Goal: Task Accomplishment & Management: Manage account settings

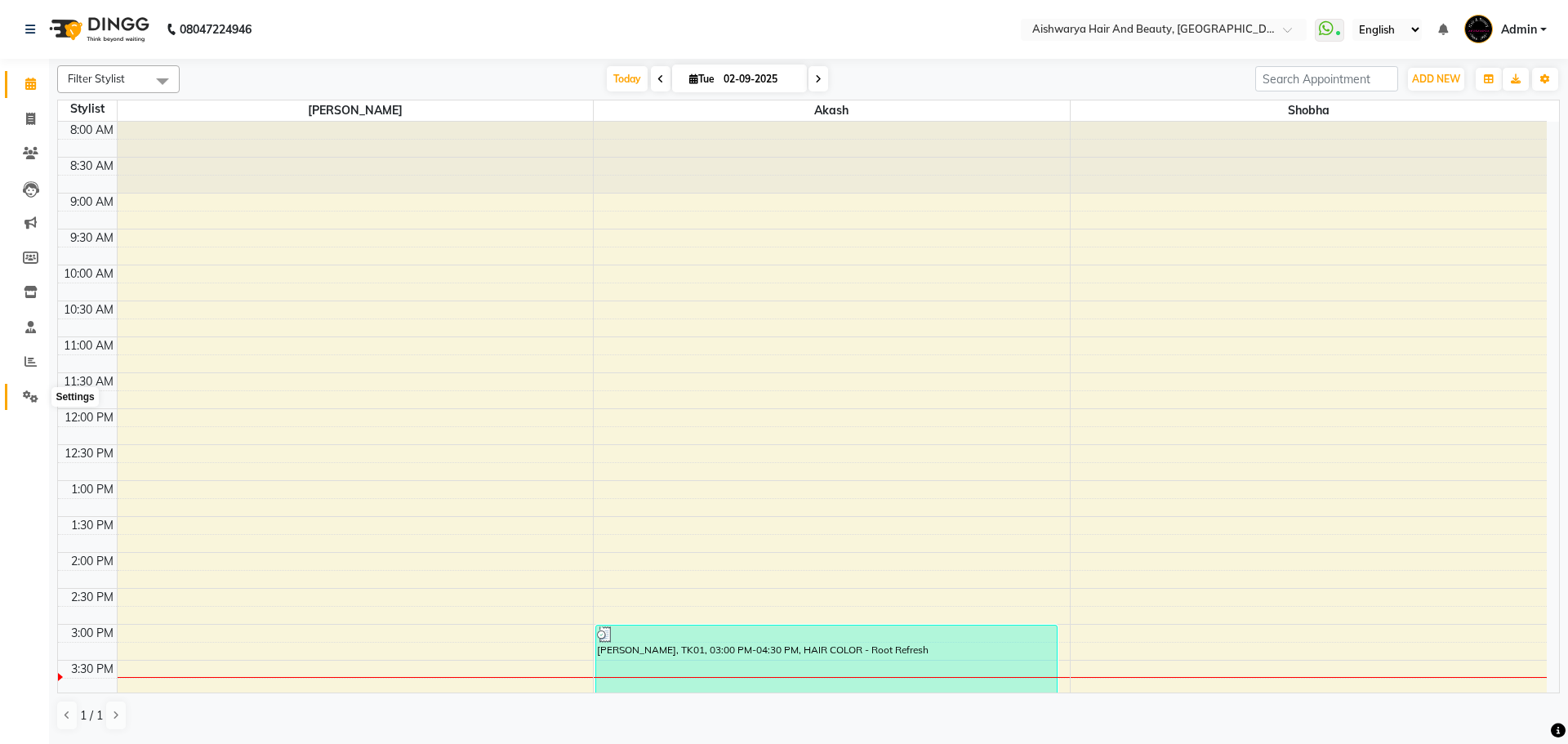
click at [28, 391] on icon at bounding box center [31, 397] width 16 height 12
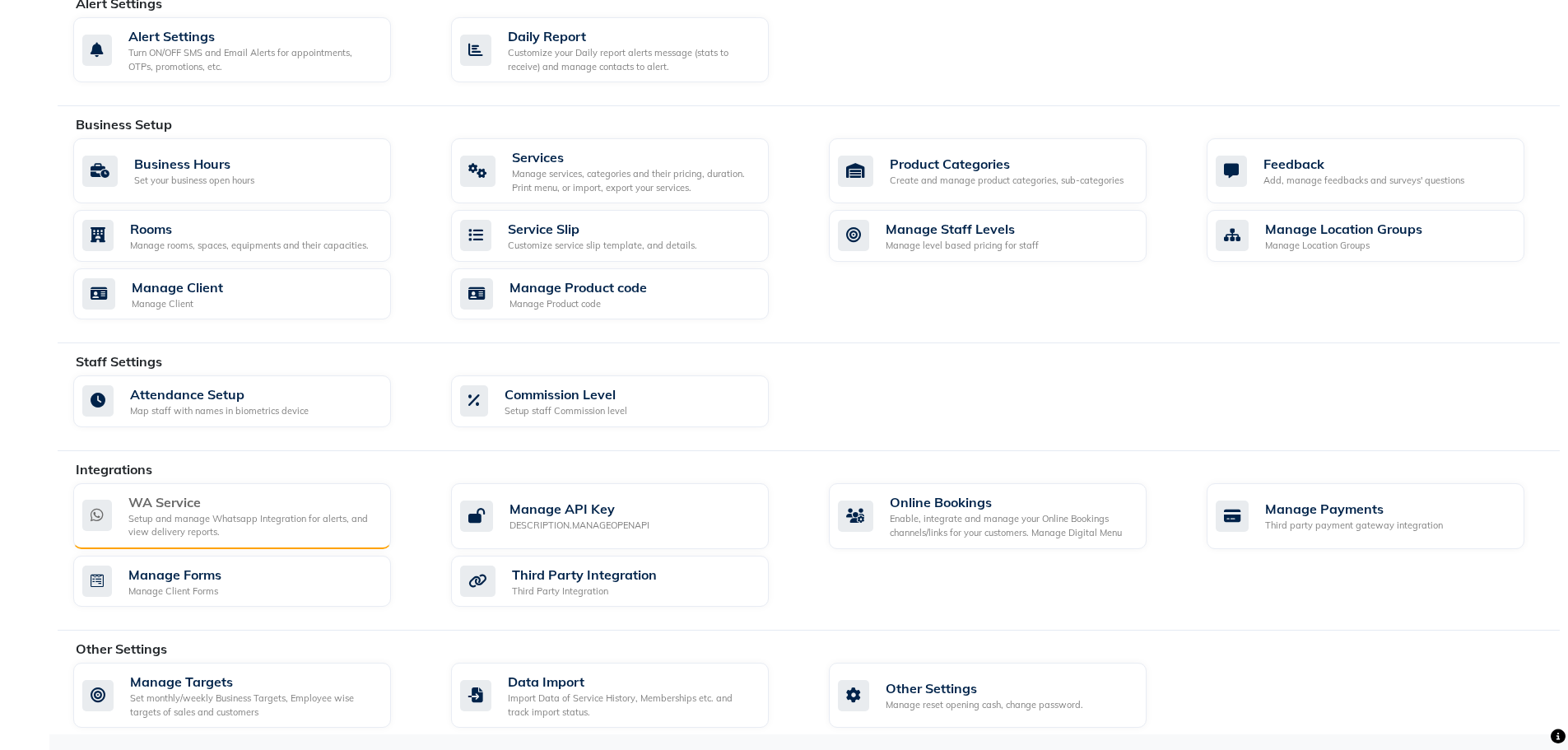
scroll to position [476, 0]
click at [263, 531] on div "Setup and manage Whatsapp Integration for alerts, and view delivery reports." at bounding box center [253, 525] width 249 height 27
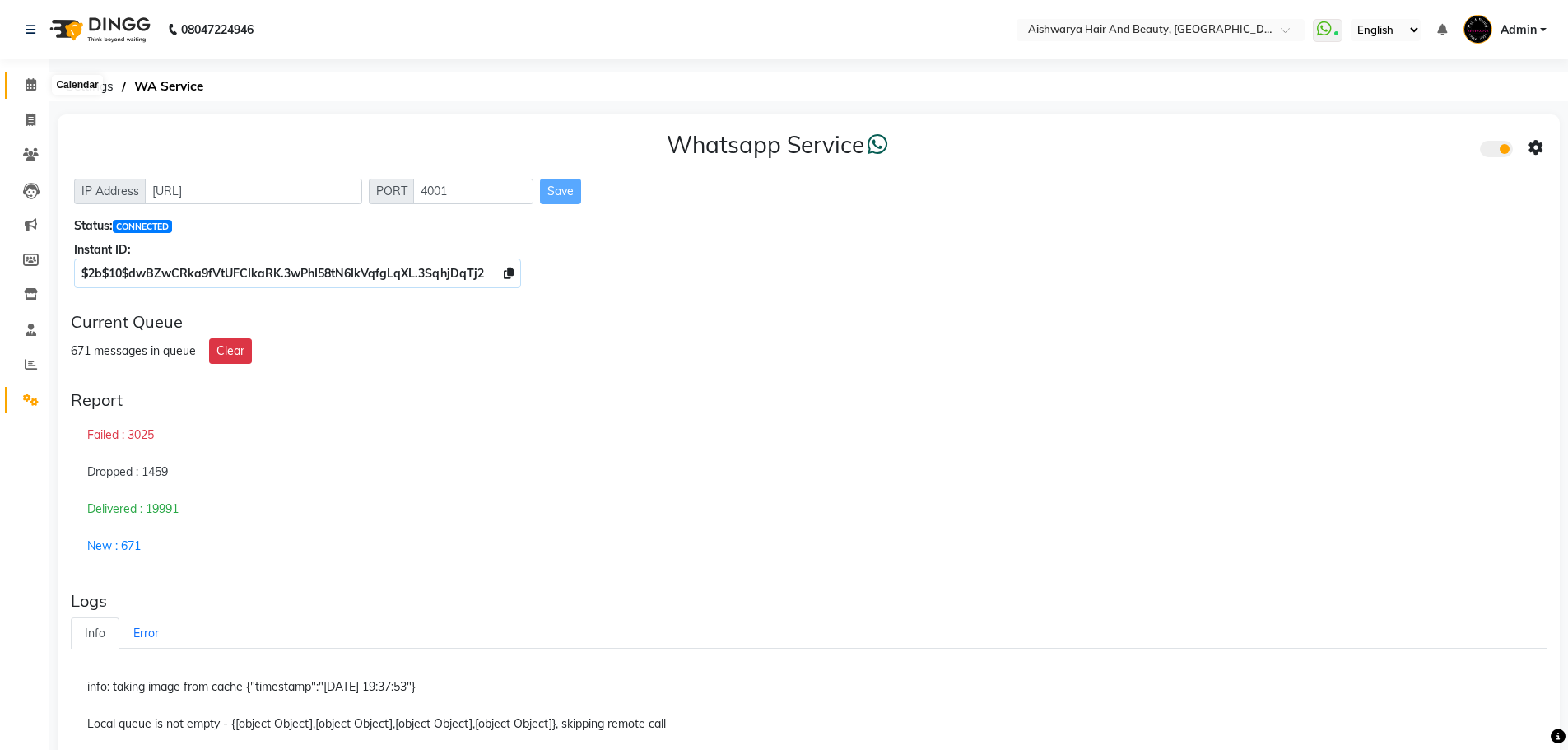
click at [29, 76] on span at bounding box center [30, 85] width 29 height 19
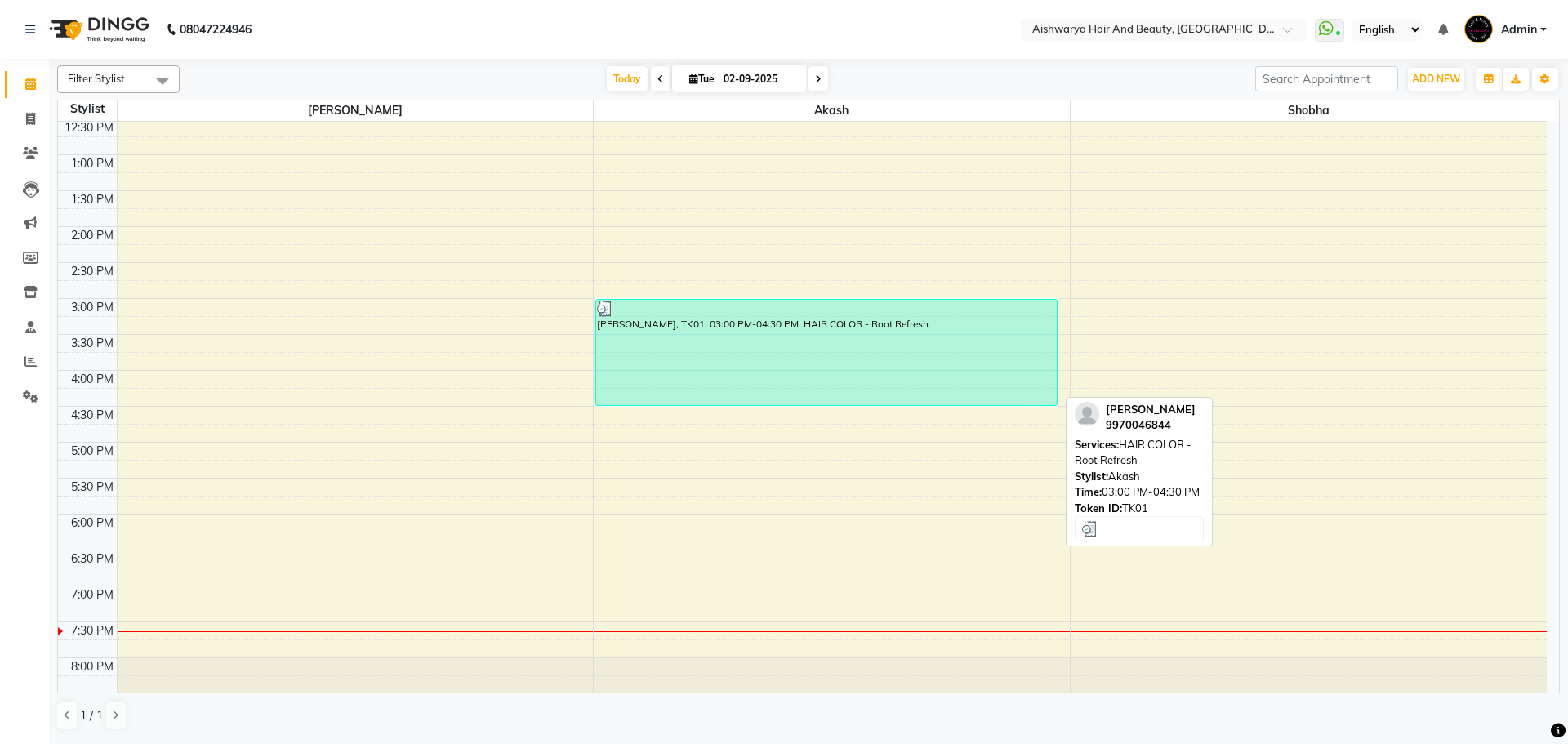
scroll to position [327, 0]
